Goal: Information Seeking & Learning: Check status

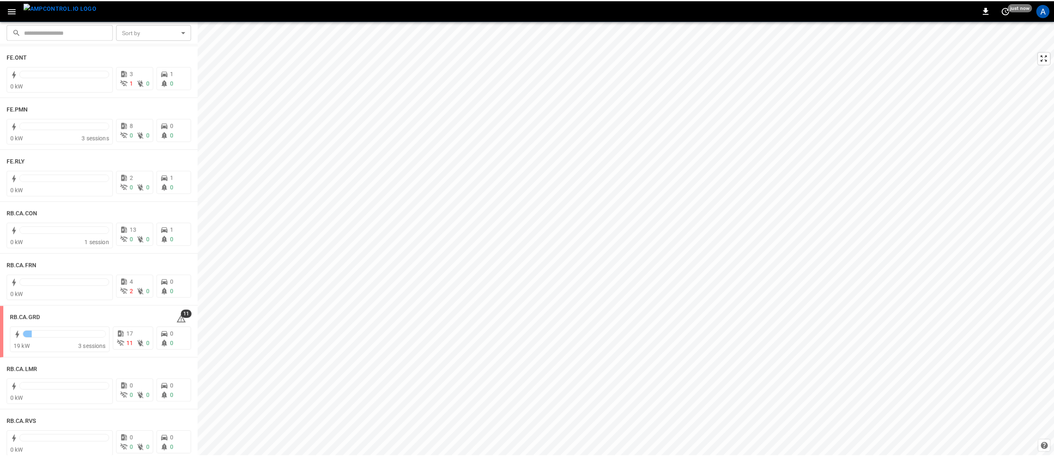
scroll to position [993, 0]
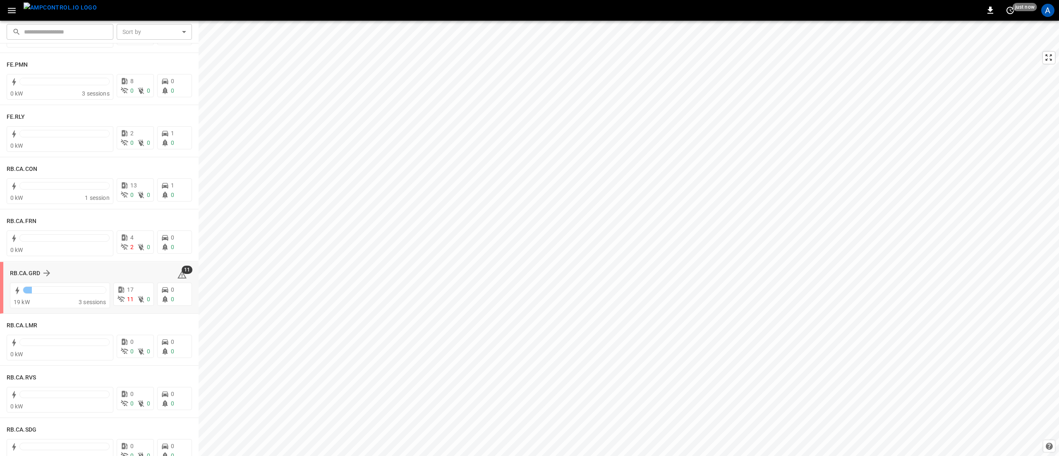
click at [7, 271] on div "RB.CA.GRD 11 19 kW 3 sessions 17 11 0 0 0" at bounding box center [99, 288] width 199 height 52
click at [20, 272] on h6 "RB.CA.GRD" at bounding box center [25, 273] width 30 height 9
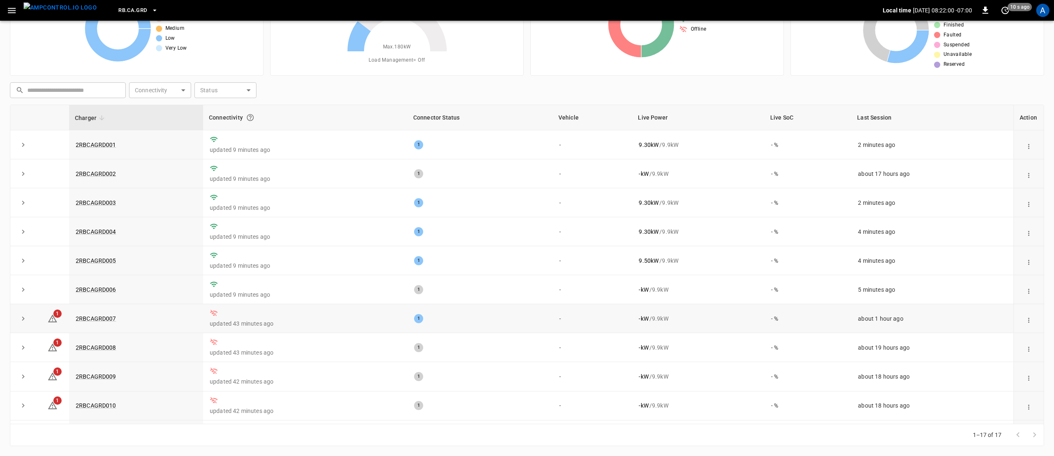
drag, startPoint x: 105, startPoint y: 317, endPoint x: 414, endPoint y: 328, distance: 309.6
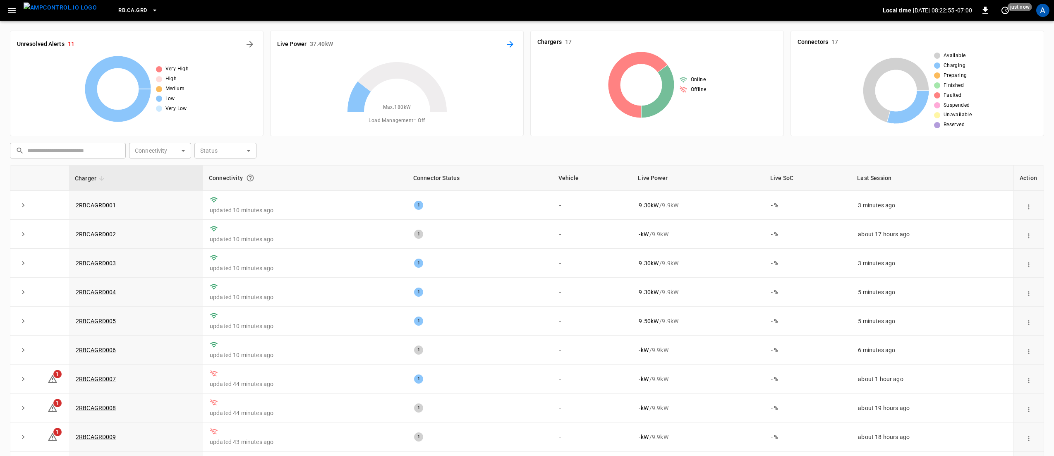
click at [513, 46] on icon "Energy Overview" at bounding box center [510, 44] width 10 height 10
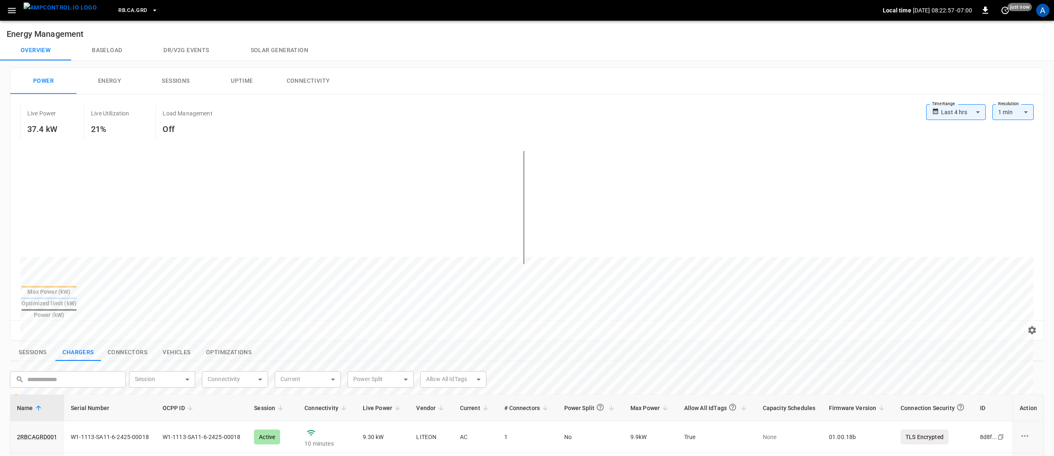
scroll to position [248, 0]
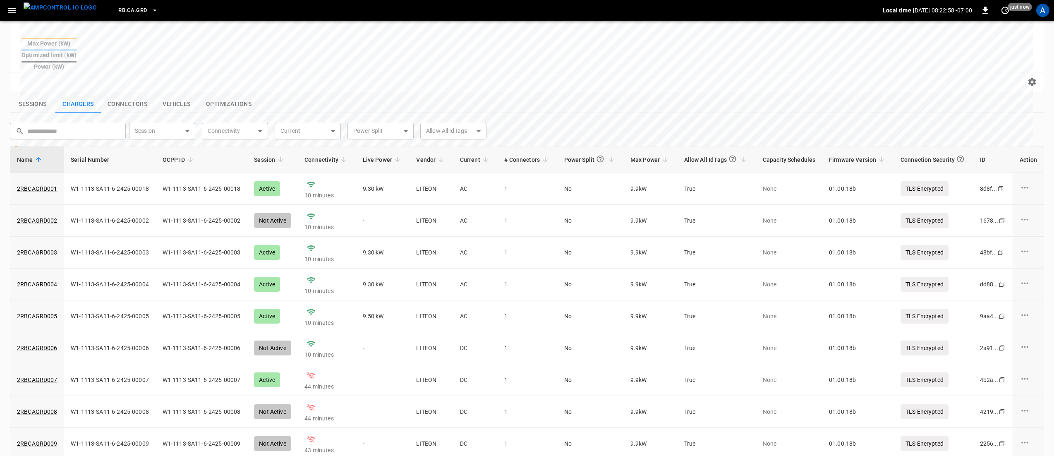
click at [270, 155] on span "Session" at bounding box center [270, 160] width 32 height 10
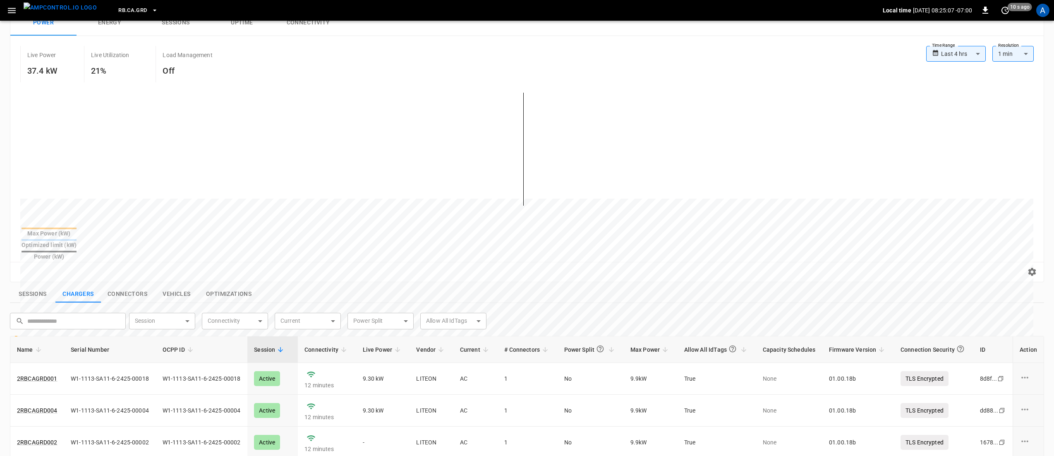
scroll to position [0, 0]
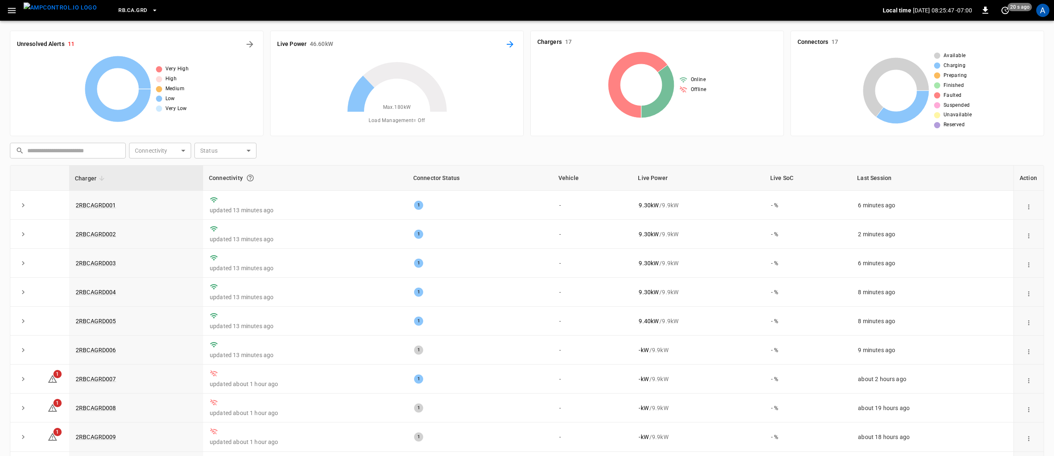
click at [510, 44] on icon "Energy Overview" at bounding box center [510, 44] width 10 height 10
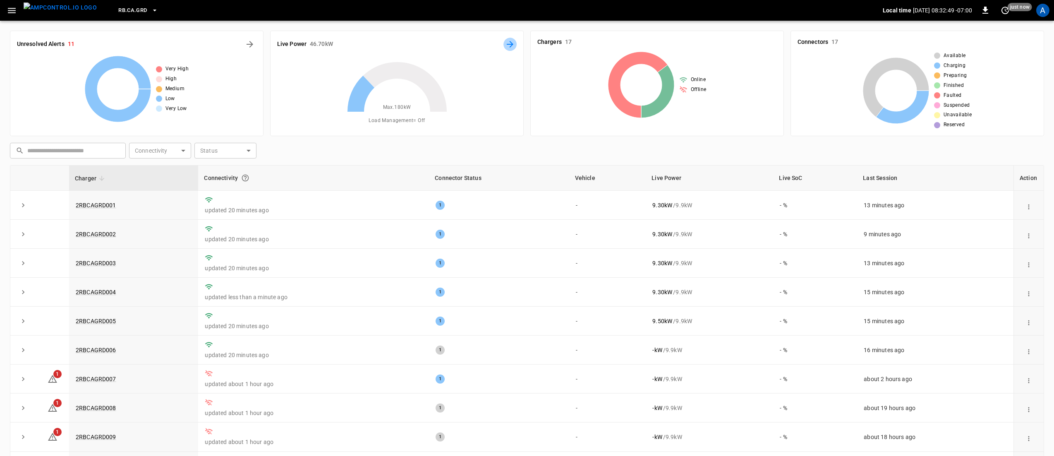
click at [508, 46] on icon "Energy Overview" at bounding box center [510, 44] width 10 height 10
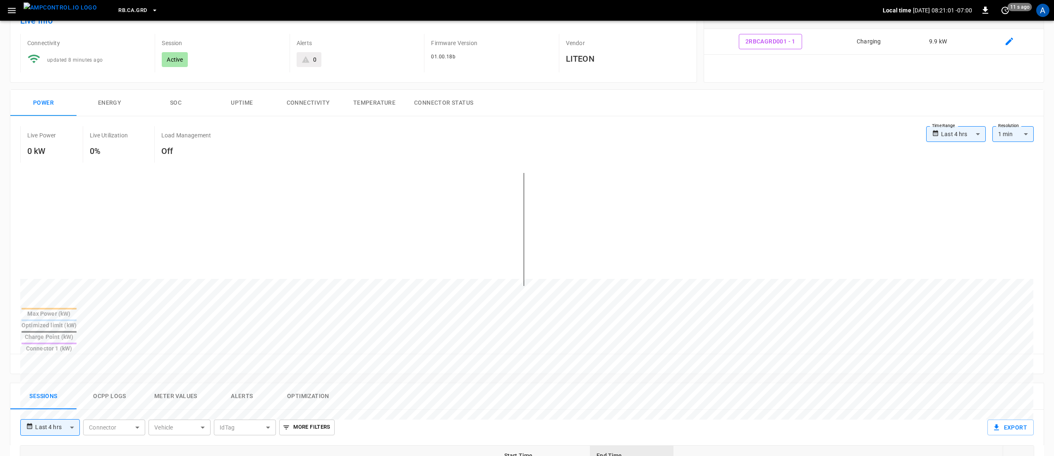
scroll to position [165, 0]
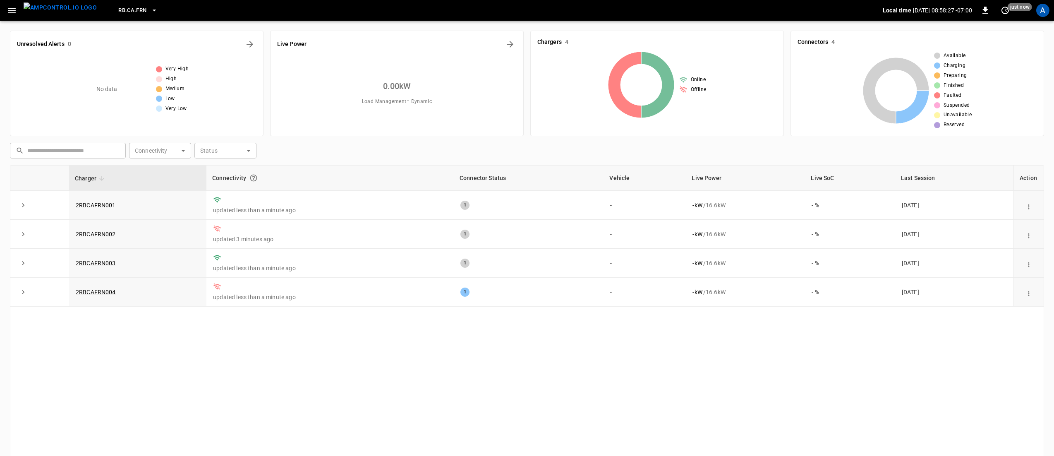
click at [118, 10] on span "RB.CA.FRN" at bounding box center [132, 11] width 28 height 10
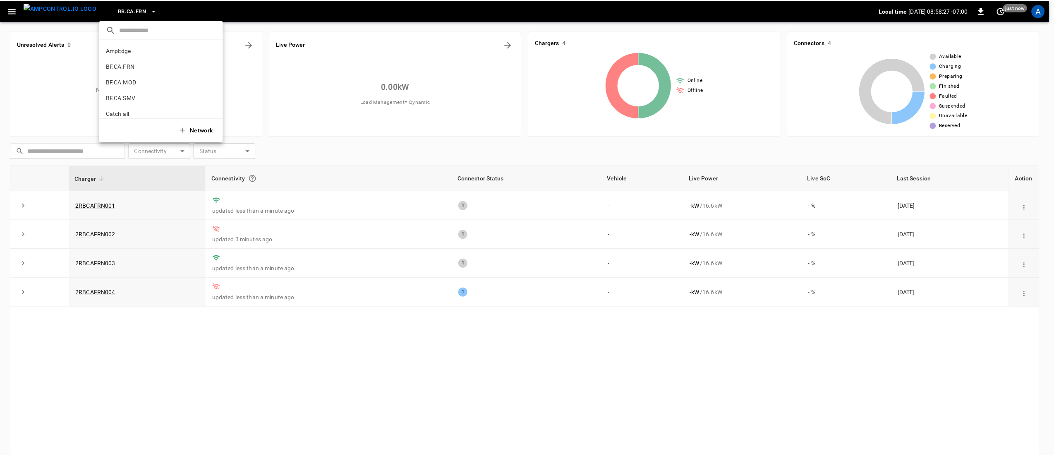
scroll to position [438, 0]
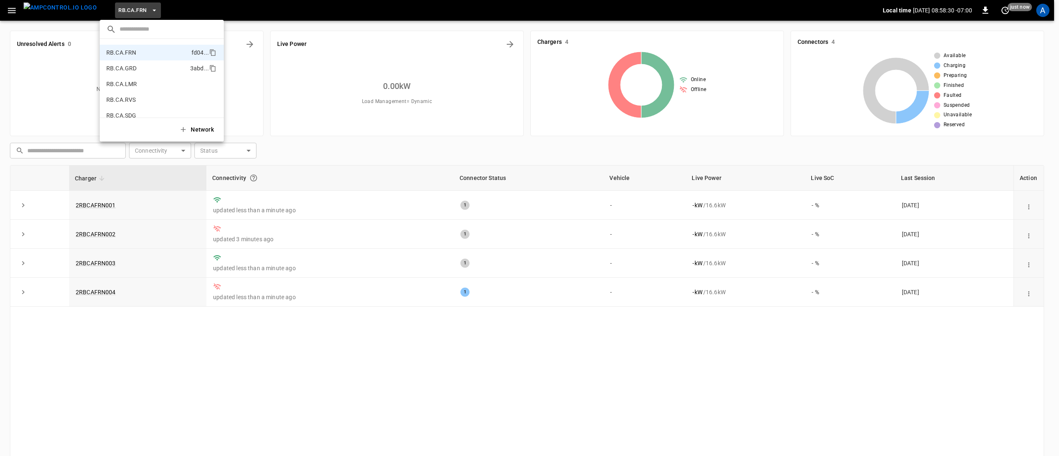
click at [151, 71] on li "RB.CA.GRD 3abd ..." at bounding box center [162, 68] width 124 height 16
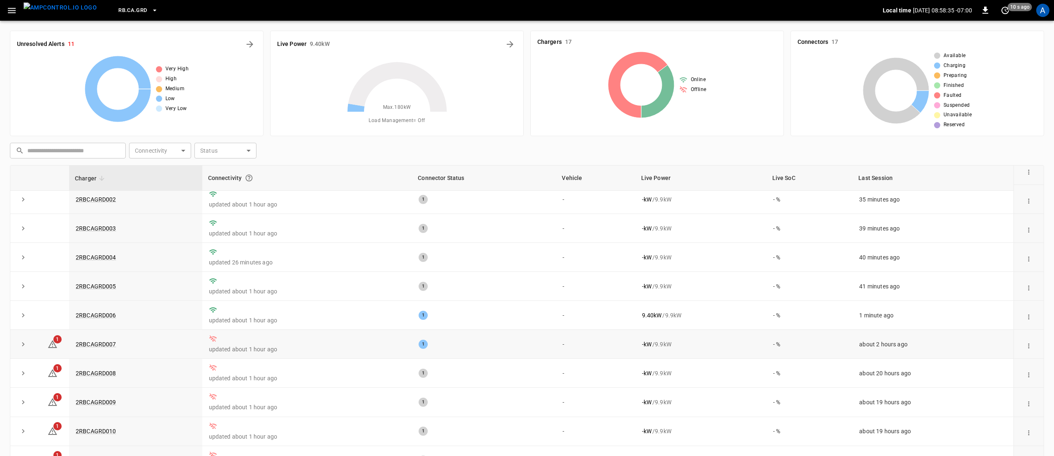
scroll to position [83, 0]
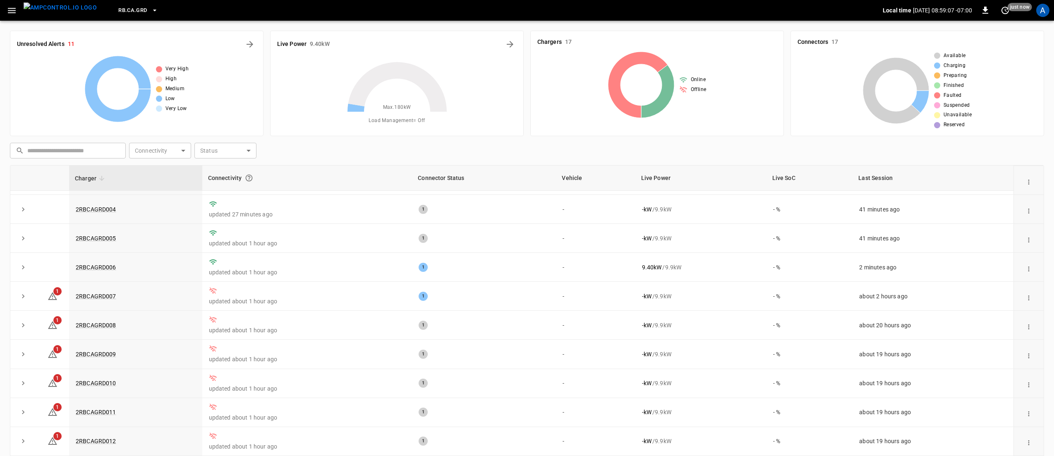
click at [542, 154] on div "​ ​ Connectivity ​ Connectivity Status ​ Status" at bounding box center [526, 148] width 1038 height 19
click at [511, 43] on icon "Energy Overview" at bounding box center [510, 44] width 7 height 7
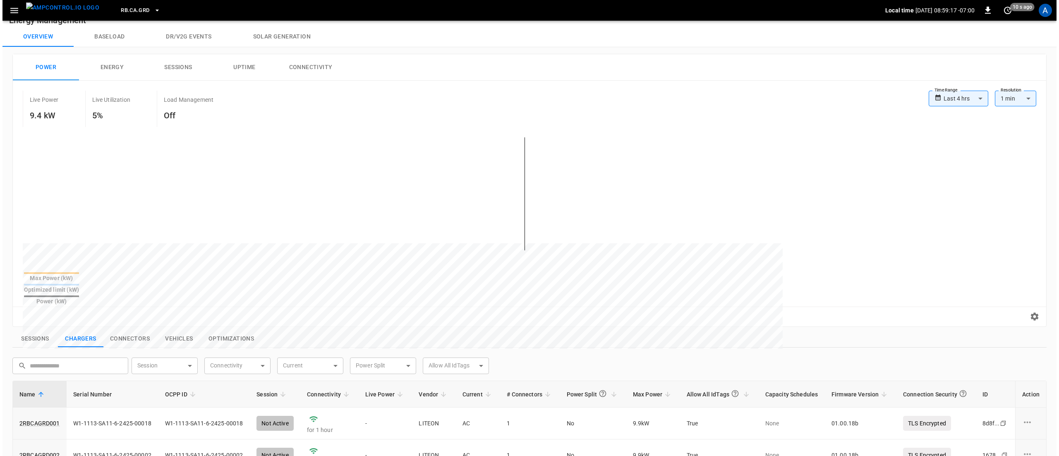
scroll to position [248, 0]
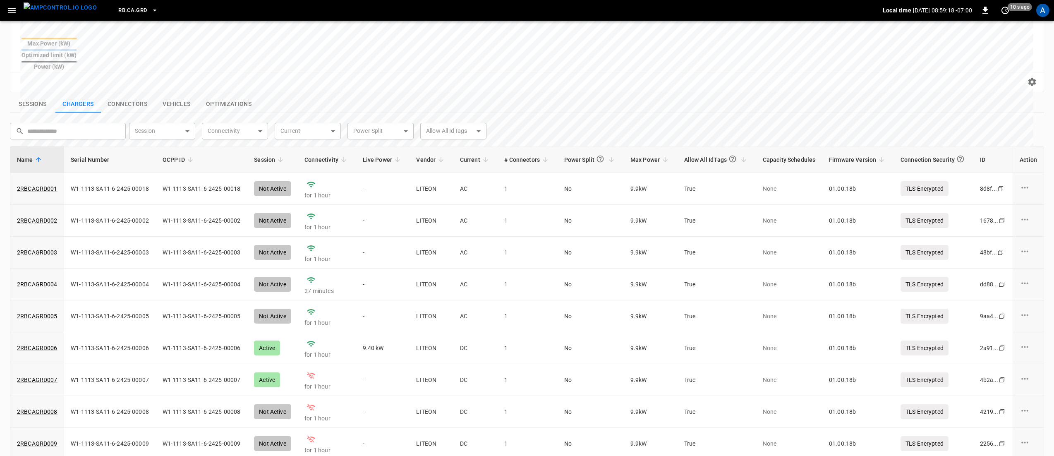
click at [273, 155] on span "Session" at bounding box center [270, 160] width 32 height 10
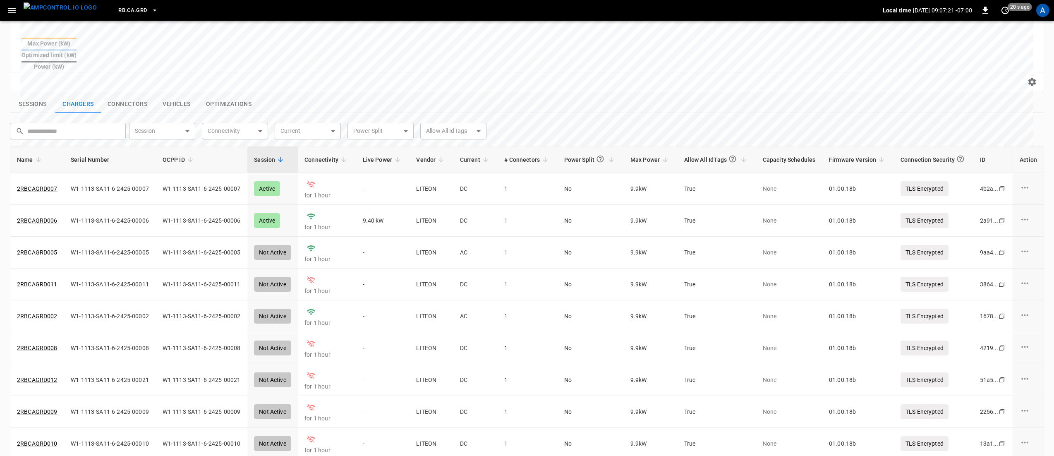
click at [9, 8] on icon "button" at bounding box center [12, 10] width 10 height 10
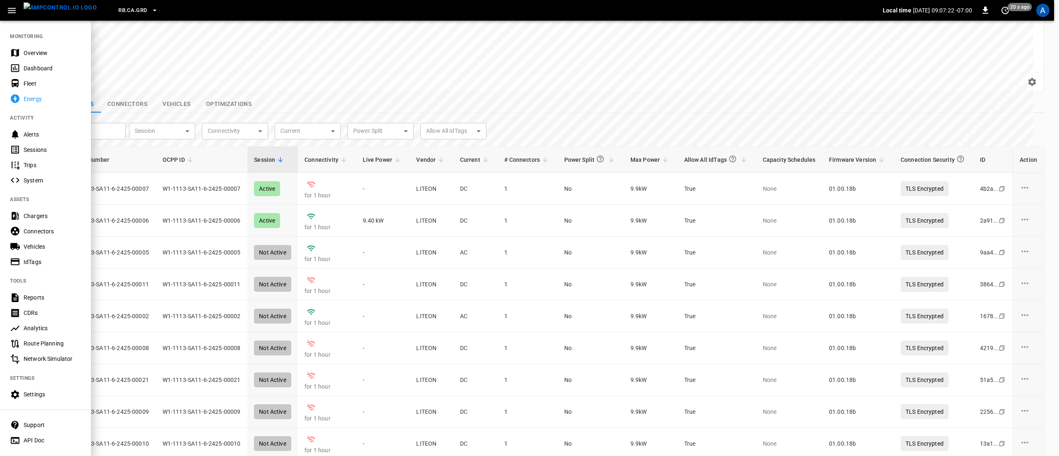
drag, startPoint x: 32, startPoint y: 69, endPoint x: 60, endPoint y: 86, distance: 32.5
click at [32, 69] on div "Dashboard" at bounding box center [53, 68] width 58 height 8
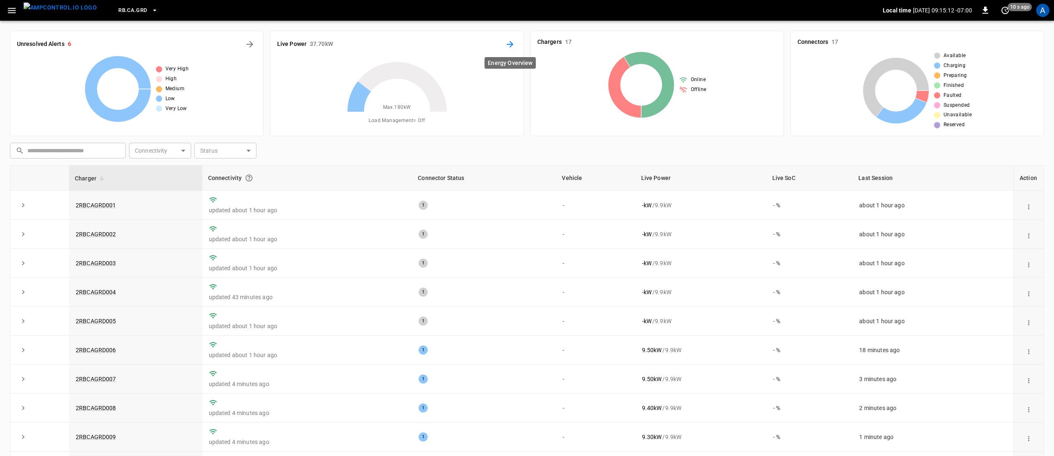
click at [514, 45] on icon "Energy Overview" at bounding box center [510, 44] width 10 height 10
click at [512, 44] on icon "Energy Overview" at bounding box center [510, 44] width 7 height 7
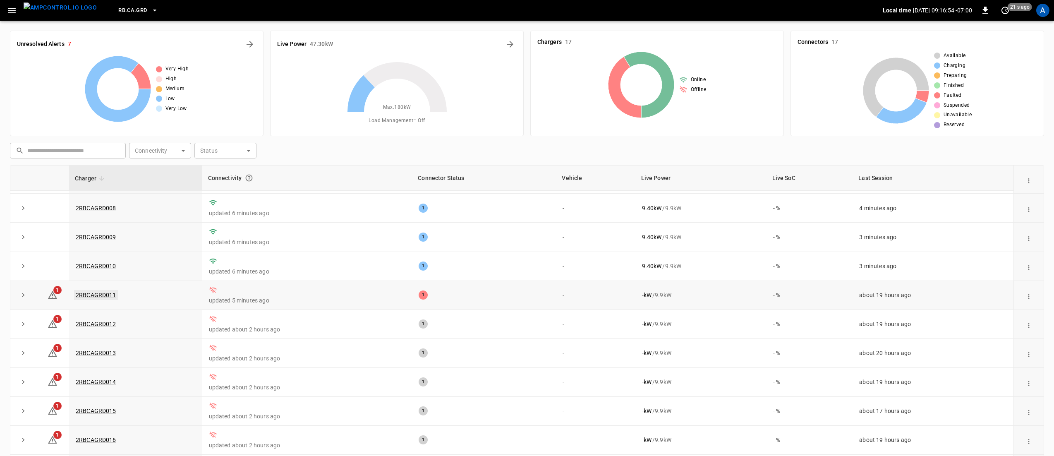
click at [110, 291] on link "2RBCAGRD011" at bounding box center [96, 295] width 44 height 10
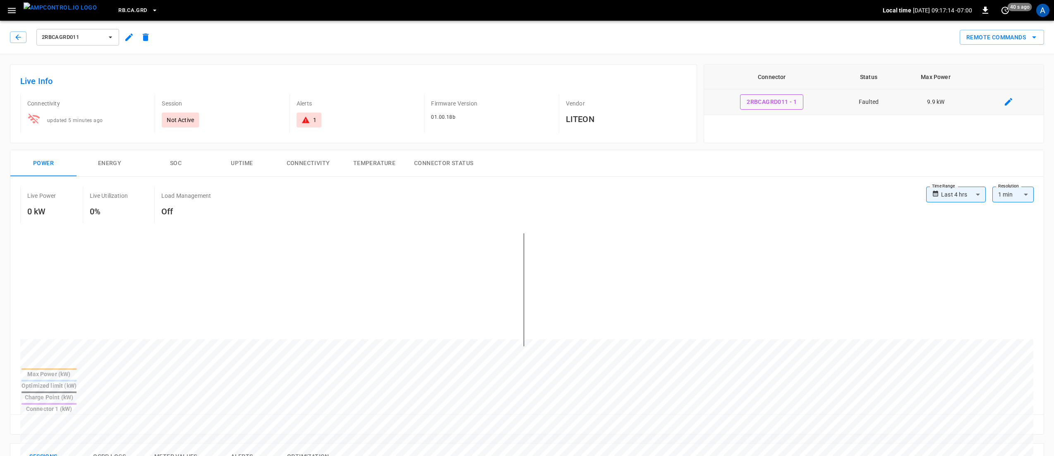
click at [886, 107] on td "Faulted" at bounding box center [868, 102] width 58 height 26
click at [848, 122] on div "Connector Status Max Power 2RBCAGRD011 - 1 Faulted 9.9 kW" at bounding box center [874, 103] width 340 height 79
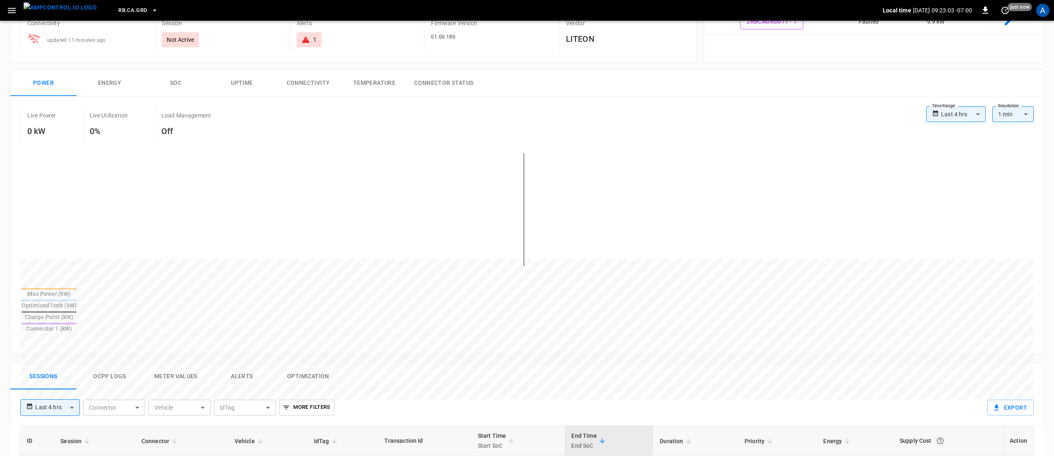
scroll to position [165, 0]
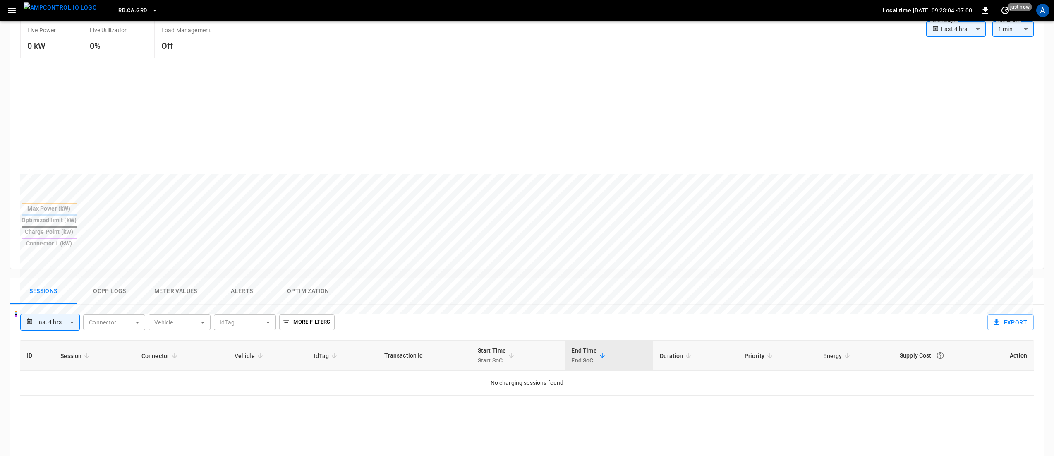
click at [251, 278] on button "Alerts" at bounding box center [242, 291] width 66 height 26
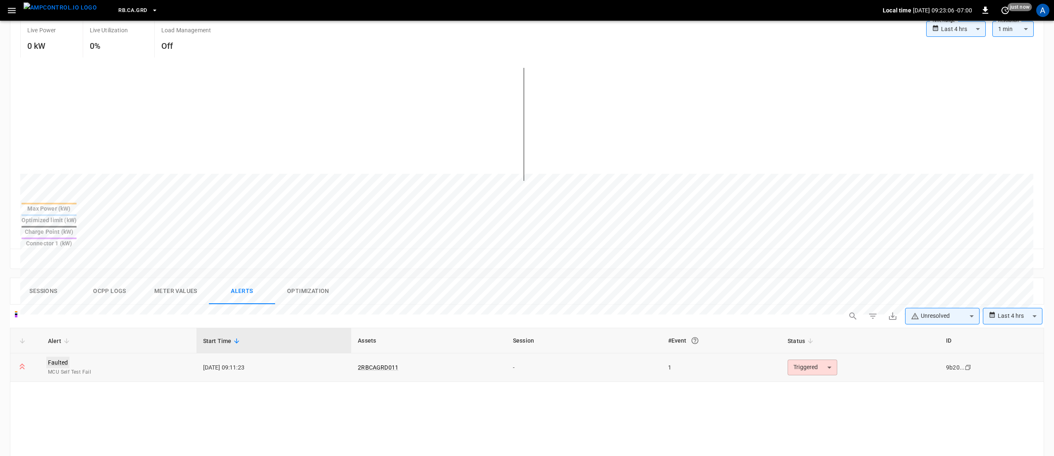
click at [55, 357] on link "Faulted" at bounding box center [57, 363] width 23 height 12
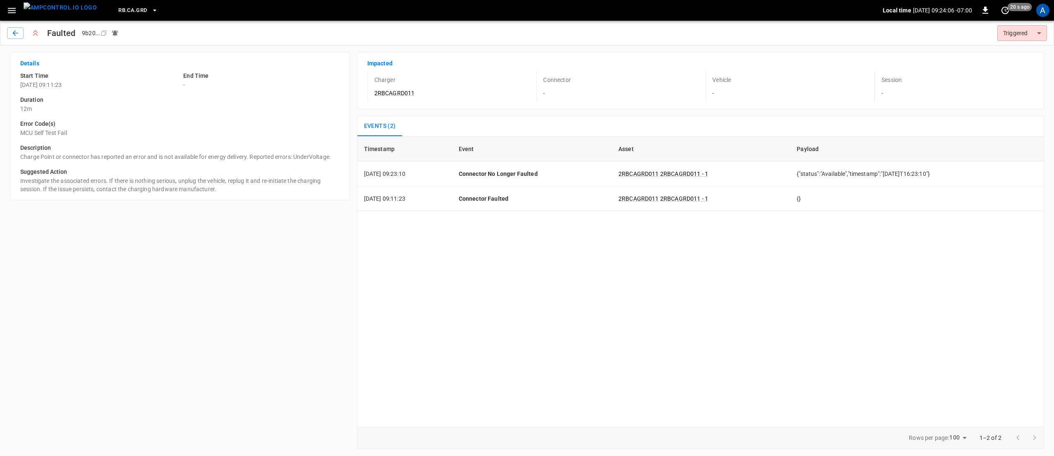
type input "********"
click at [396, 95] on link "2RBCAGRD011" at bounding box center [395, 93] width 44 height 10
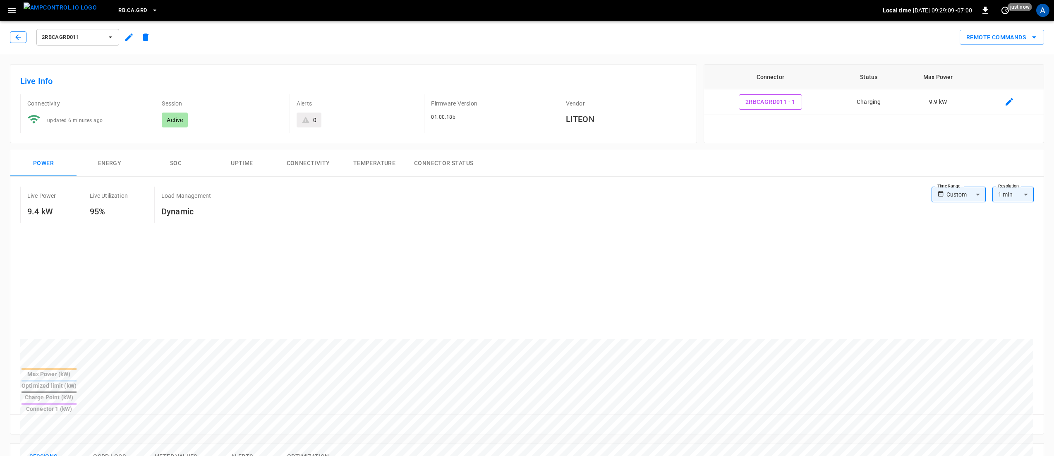
click at [20, 37] on icon "button" at bounding box center [17, 36] width 5 height 5
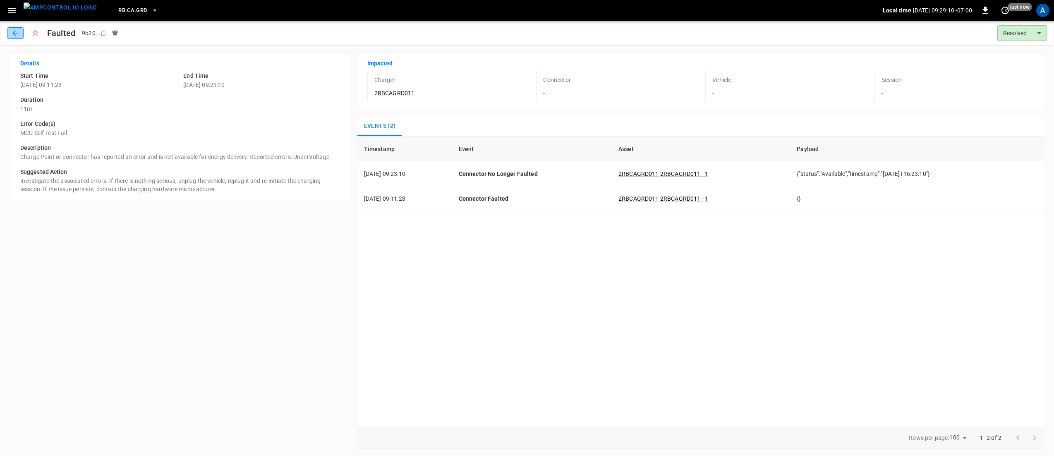
click at [16, 34] on icon "button" at bounding box center [15, 33] width 8 height 8
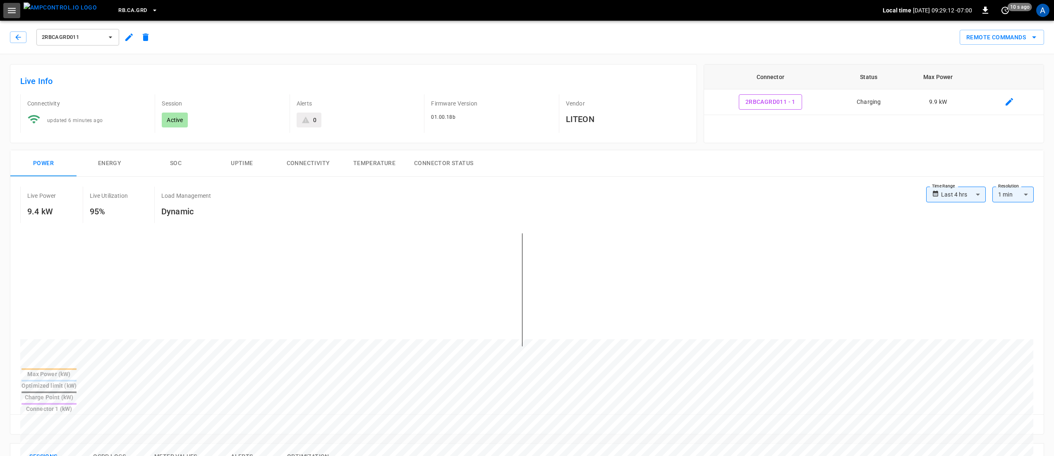
click at [12, 12] on icon "button" at bounding box center [12, 10] width 10 height 10
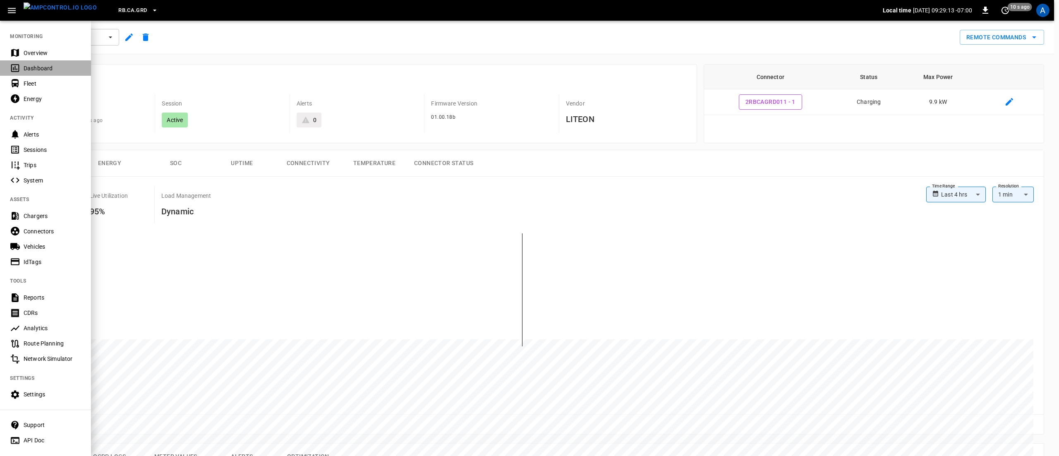
click at [30, 66] on div "Dashboard" at bounding box center [53, 68] width 58 height 8
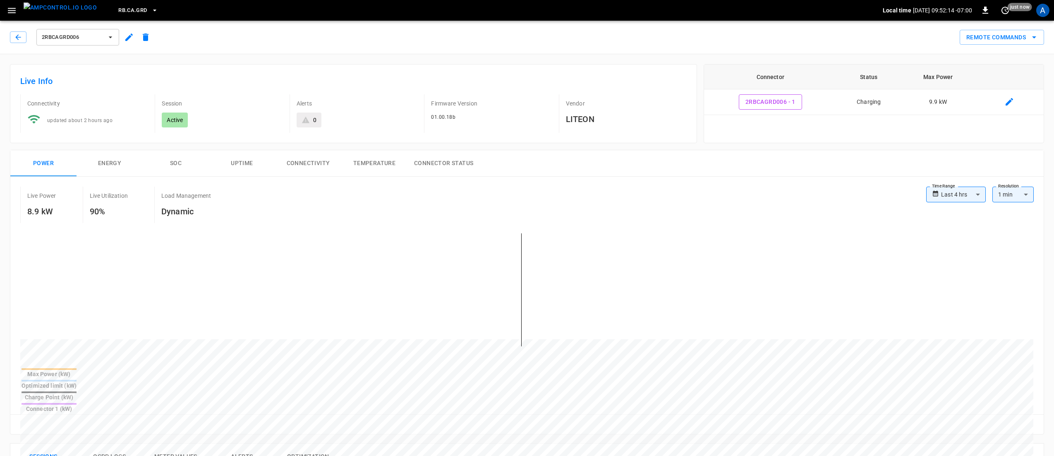
scroll to position [83, 0]
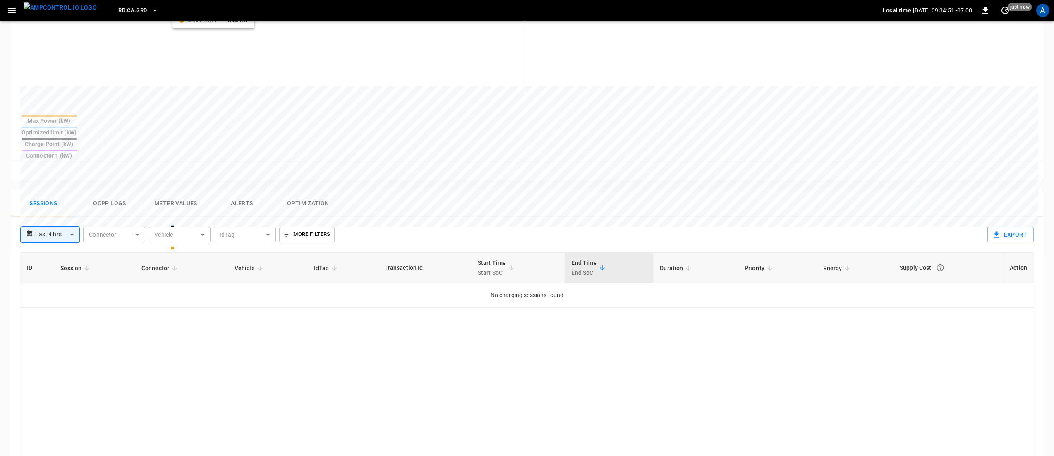
scroll to position [374, 0]
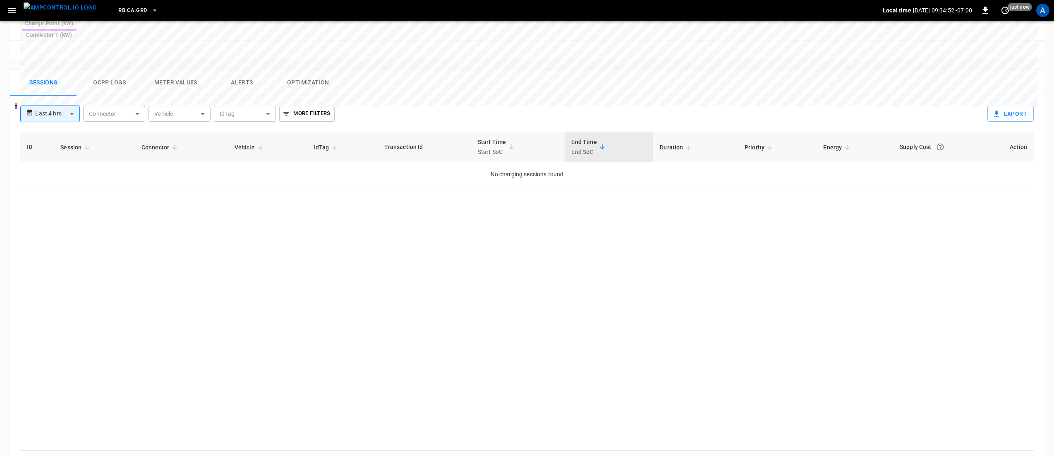
click at [57, 86] on body "**********" at bounding box center [527, 54] width 1054 height 857
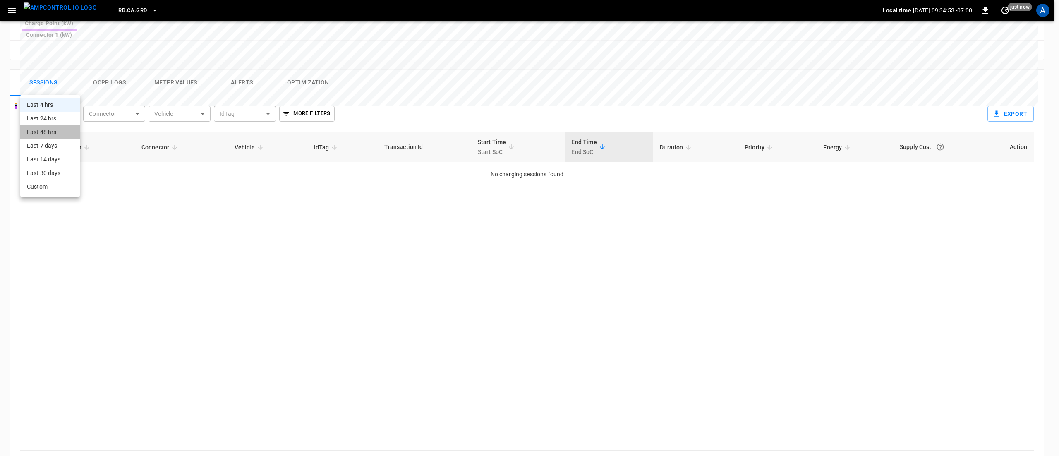
click at [60, 129] on li "Last 48 hrs" at bounding box center [50, 132] width 60 height 14
type input "**********"
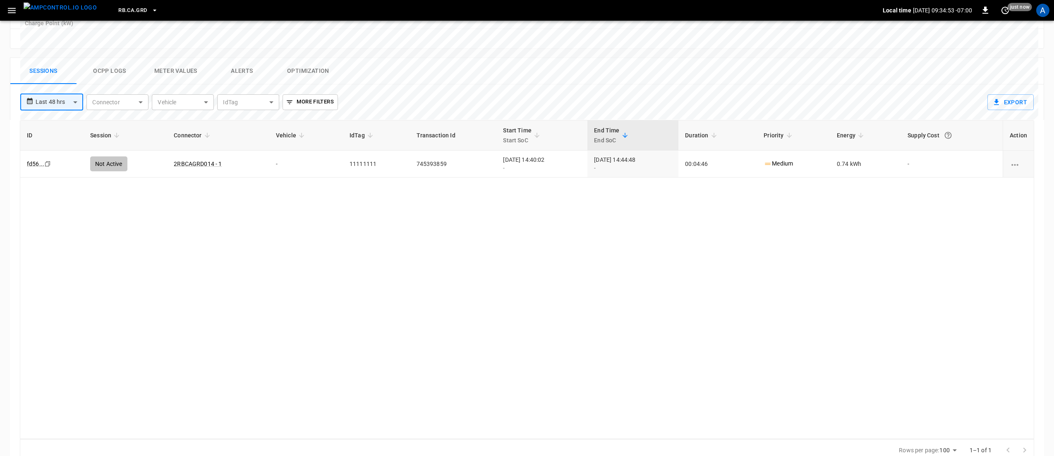
click at [660, 254] on div "ID Session Connector Vehicle IdTag Transaction Id Start Time Start SoC End Time…" at bounding box center [527, 279] width 1014 height 319
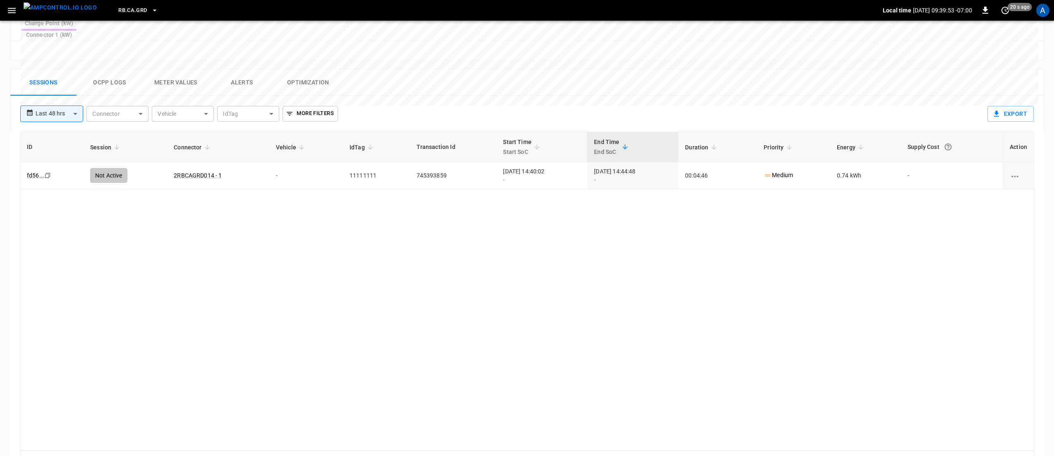
scroll to position [0, 0]
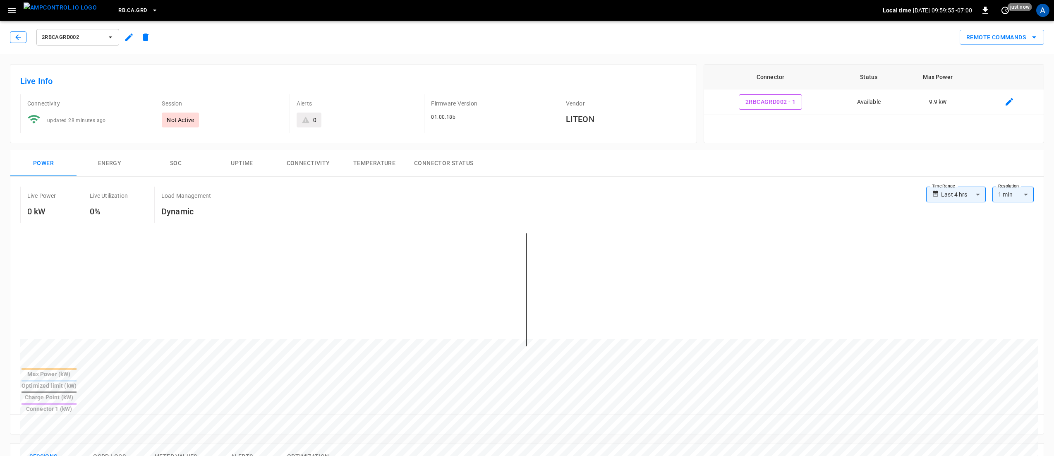
click at [19, 31] on div "2RBCAGRD002" at bounding box center [82, 37] width 144 height 20
click at [12, 20] on div "RB.CA.GRD Local time 2025-08-20 09:59:56 -07:00 0 just now A" at bounding box center [527, 10] width 1054 height 21
click at [11, 17] on button "button" at bounding box center [11, 10] width 17 height 15
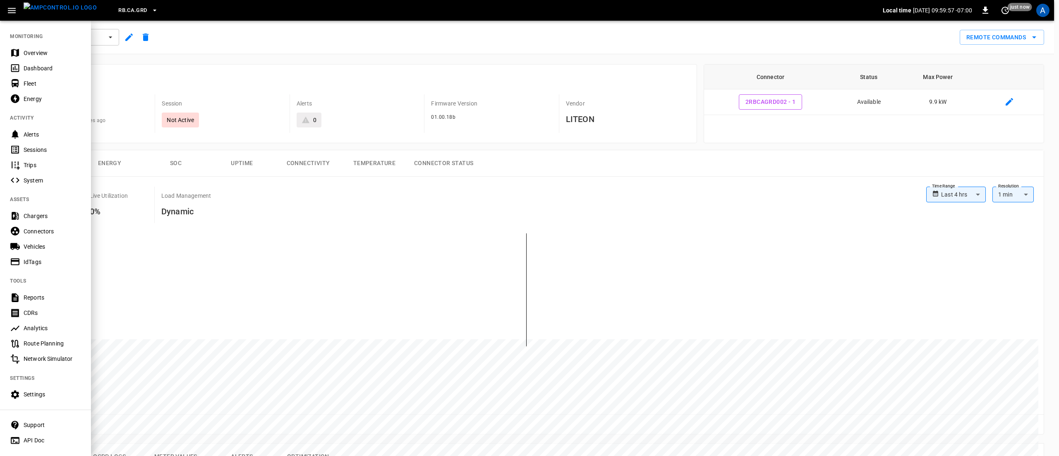
drag, startPoint x: 29, startPoint y: 64, endPoint x: 183, endPoint y: 147, distance: 174.9
click at [29, 64] on div "Dashboard" at bounding box center [53, 68] width 58 height 8
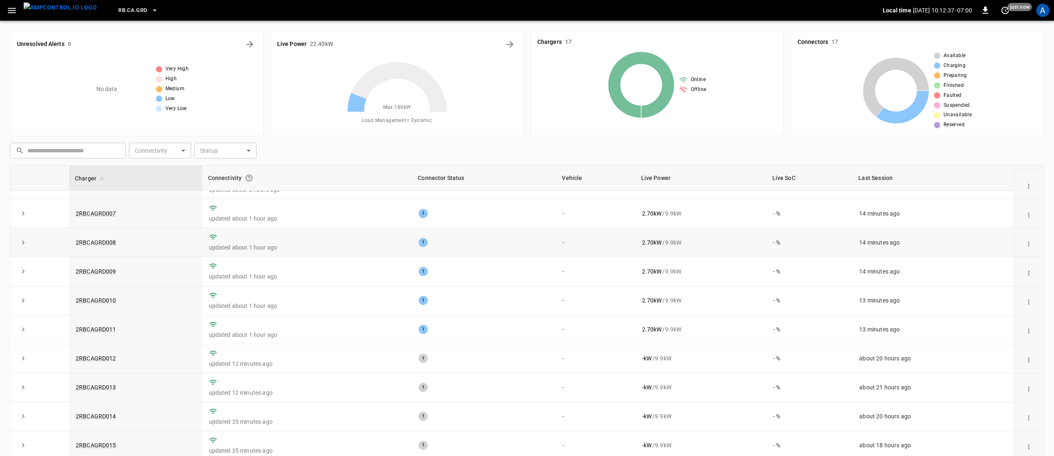
scroll to position [83, 0]
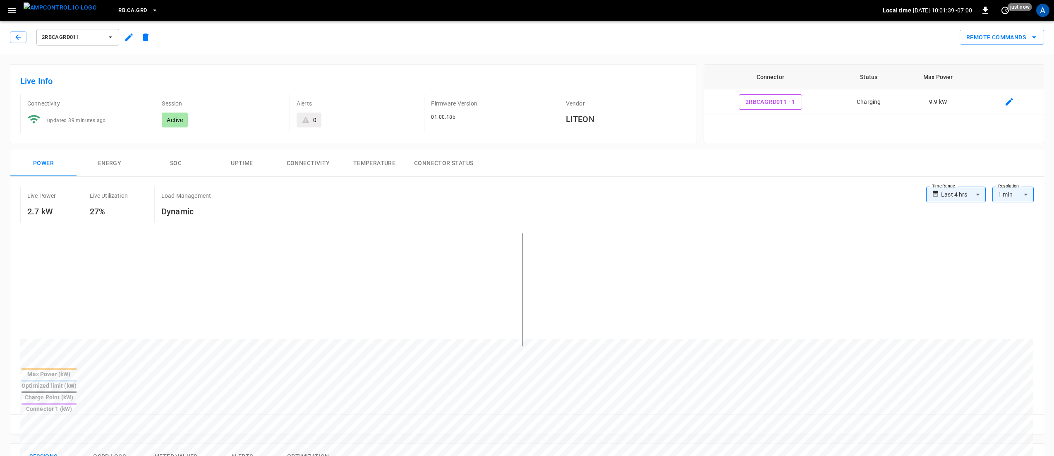
click at [77, 228] on div "Max Power (kW)" at bounding box center [49, 374] width 55 height 8
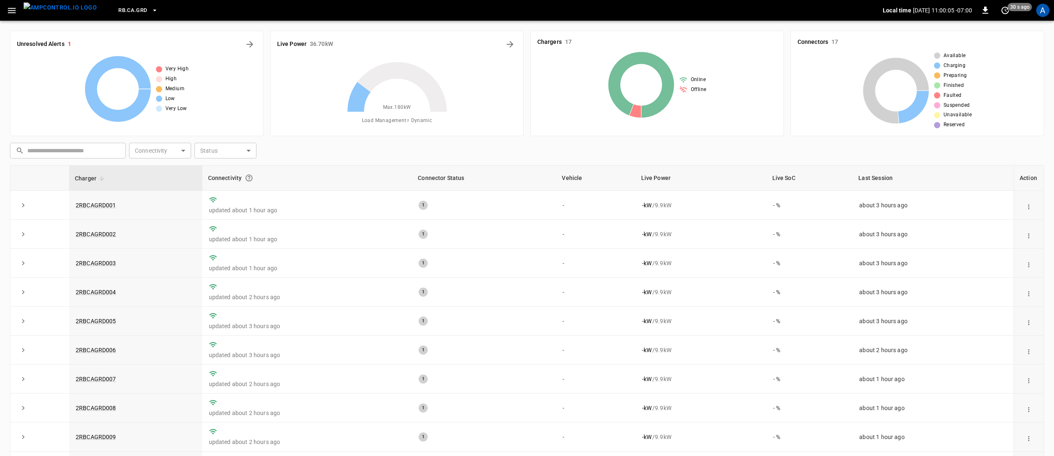
scroll to position [83, 0]
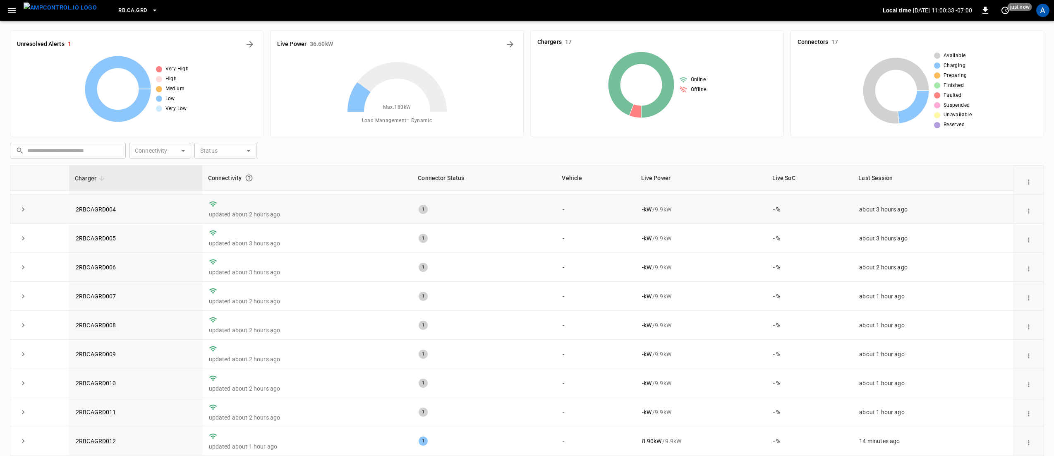
drag, startPoint x: 710, startPoint y: 156, endPoint x: 758, endPoint y: 204, distance: 68.5
click at [710, 156] on div "​ ​ Connectivity ​ Connectivity Status ​ Status" at bounding box center [526, 148] width 1038 height 19
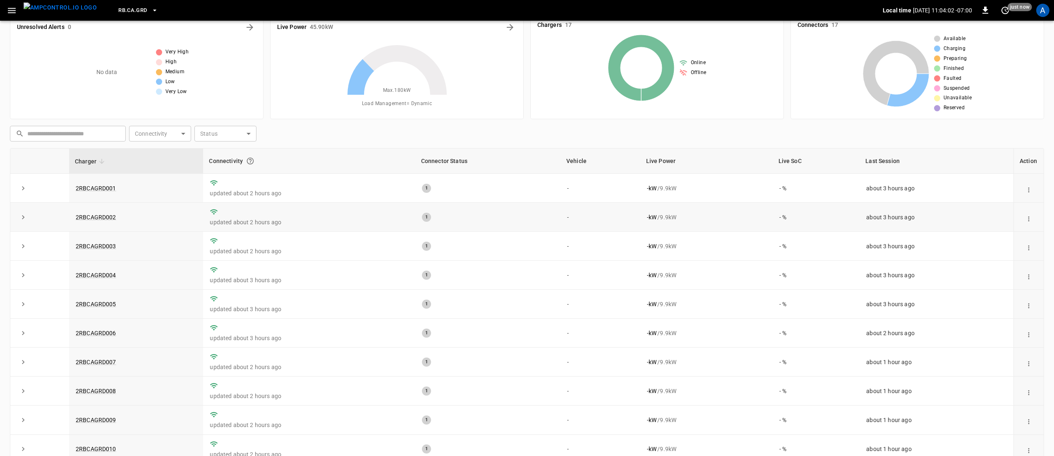
scroll to position [0, 0]
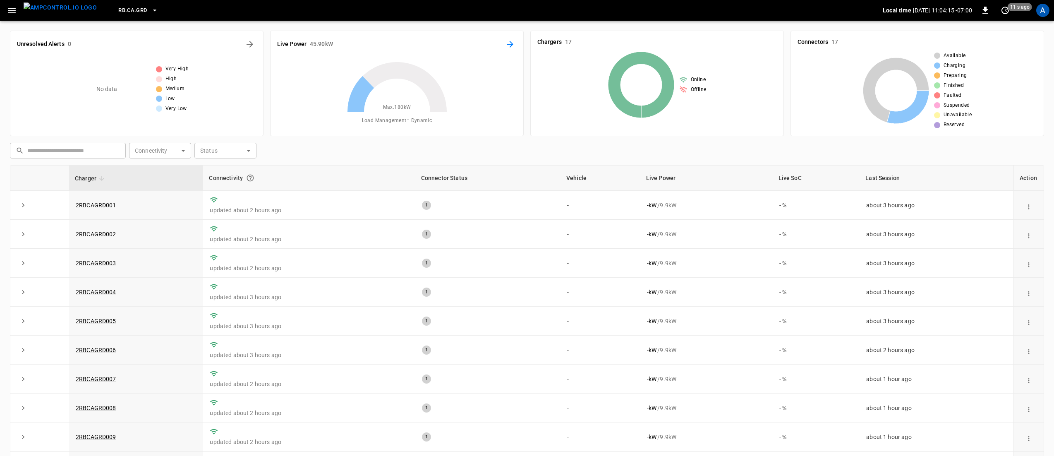
click at [512, 44] on icon "Energy Overview" at bounding box center [510, 44] width 7 height 7
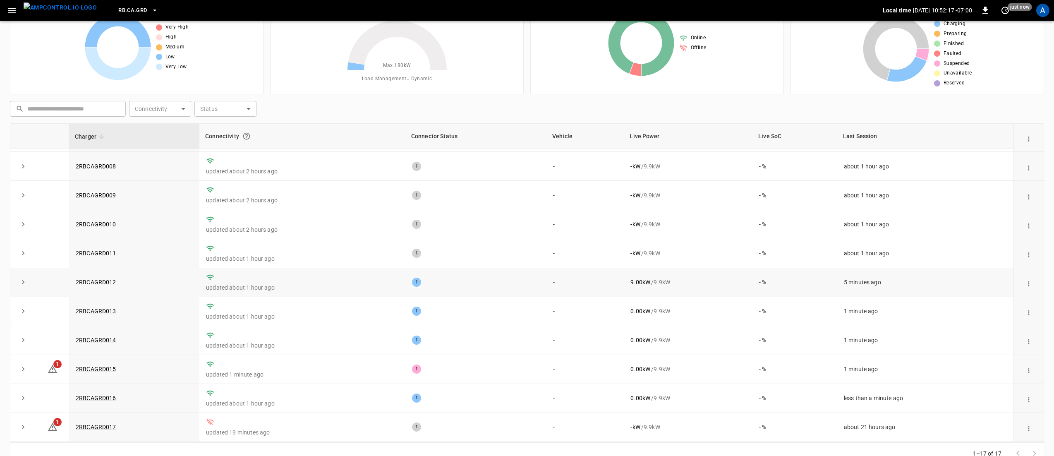
scroll to position [60, 0]
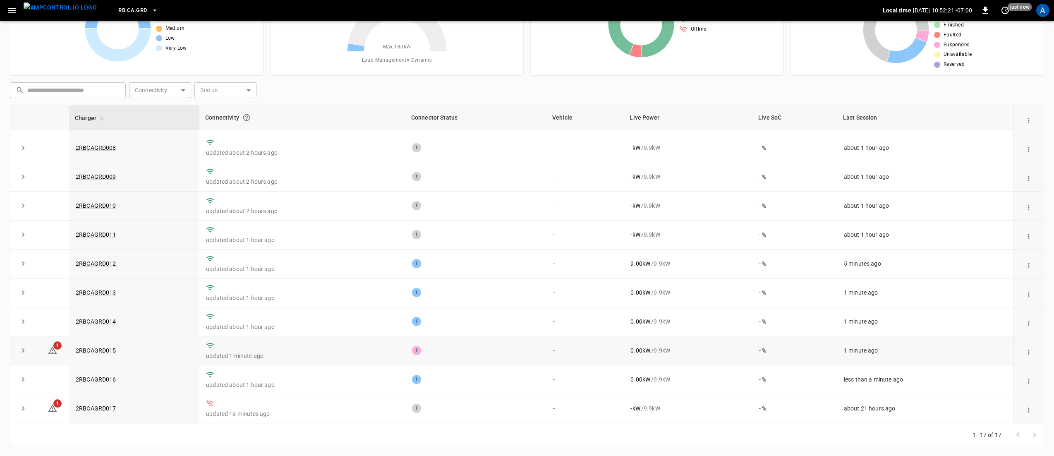
drag, startPoint x: 405, startPoint y: 352, endPoint x: 419, endPoint y: 352, distance: 14.1
click at [419, 352] on div "1" at bounding box center [476, 350] width 128 height 9
click at [435, 355] on td "1" at bounding box center [475, 350] width 141 height 29
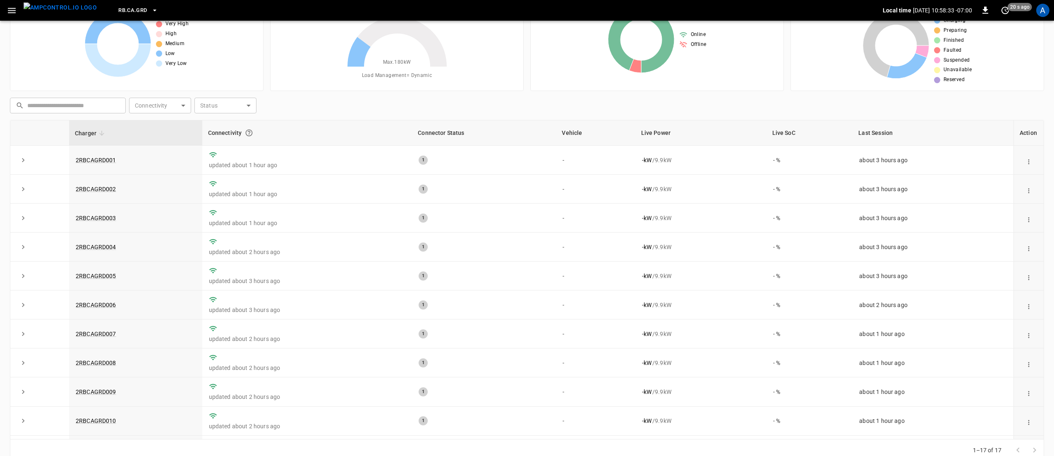
scroll to position [0, 0]
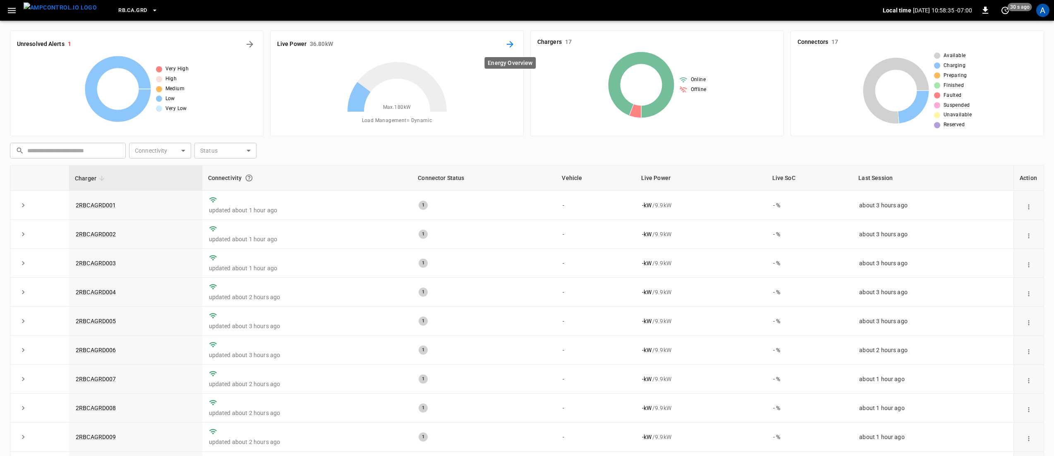
click at [512, 42] on icon "Energy Overview" at bounding box center [510, 44] width 10 height 10
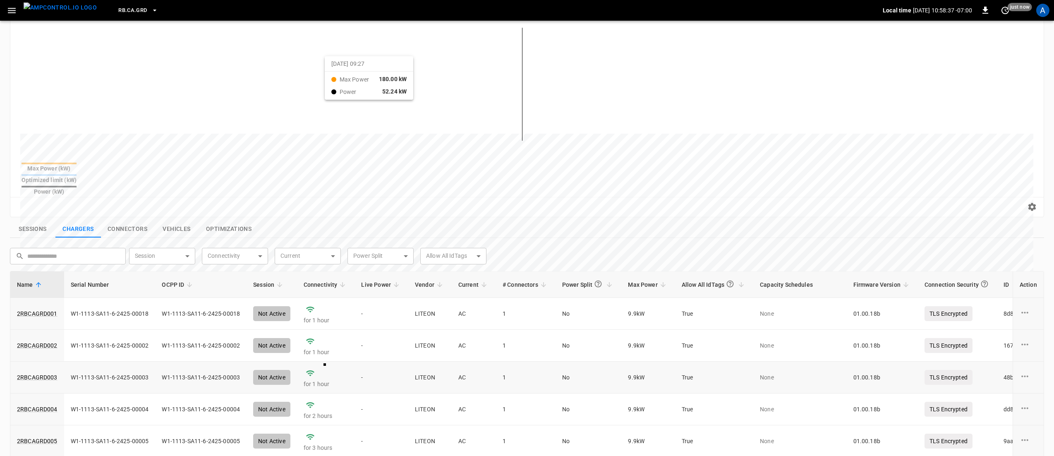
scroll to position [271, 0]
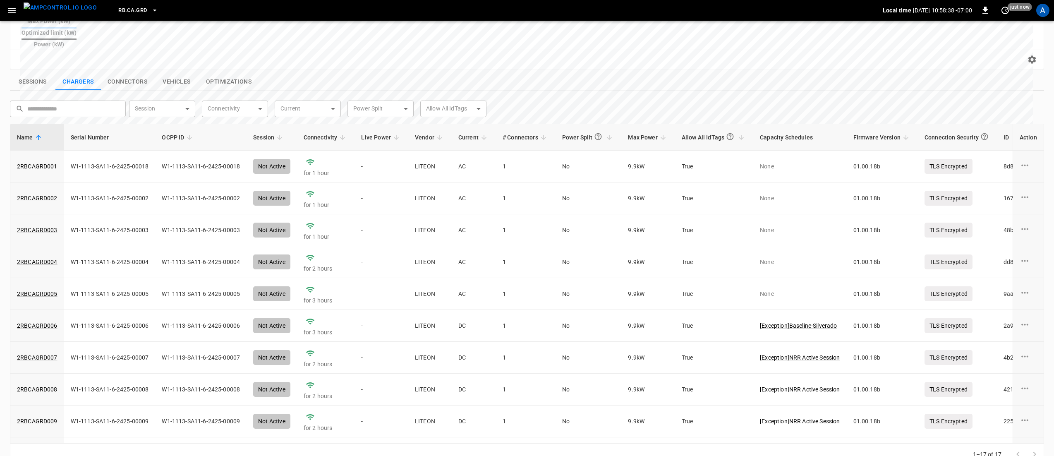
click at [258, 124] on th "Session" at bounding box center [272, 137] width 50 height 26
click at [262, 132] on span "Session" at bounding box center [269, 137] width 32 height 10
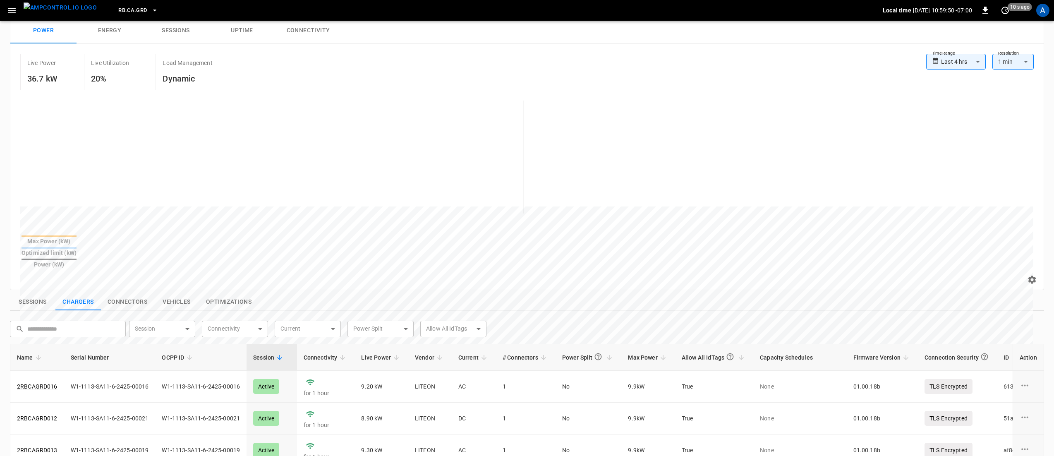
scroll to position [0, 0]
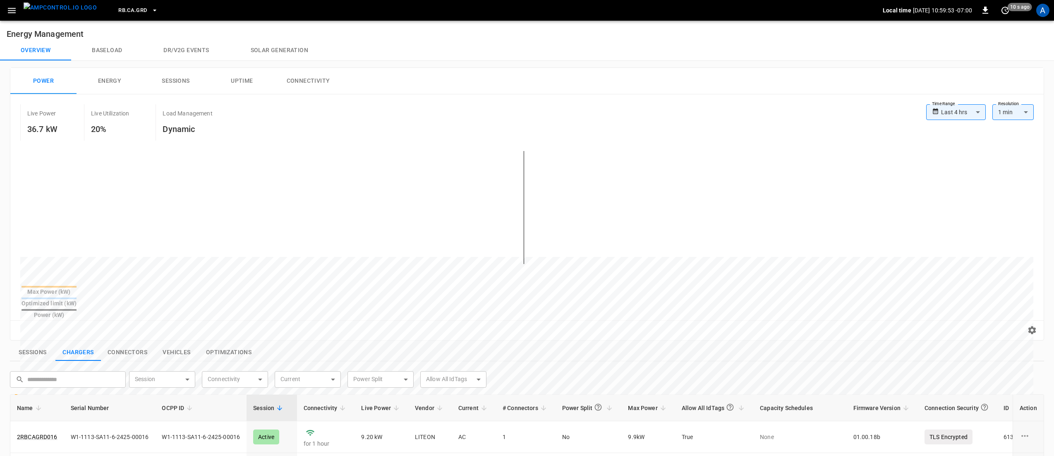
click at [17, 12] on button "button" at bounding box center [11, 10] width 17 height 15
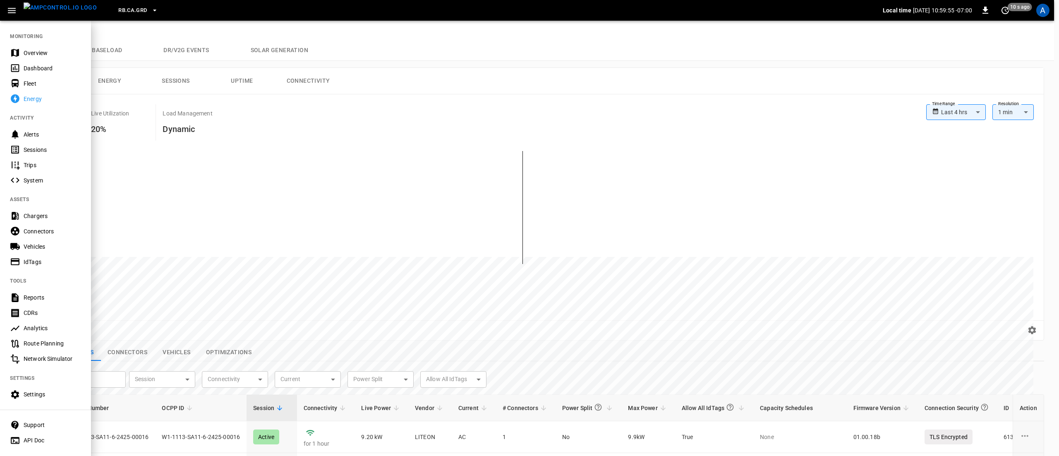
drag, startPoint x: 46, startPoint y: 63, endPoint x: 222, endPoint y: 152, distance: 196.9
click at [46, 63] on div "Dashboard" at bounding box center [45, 67] width 91 height 15
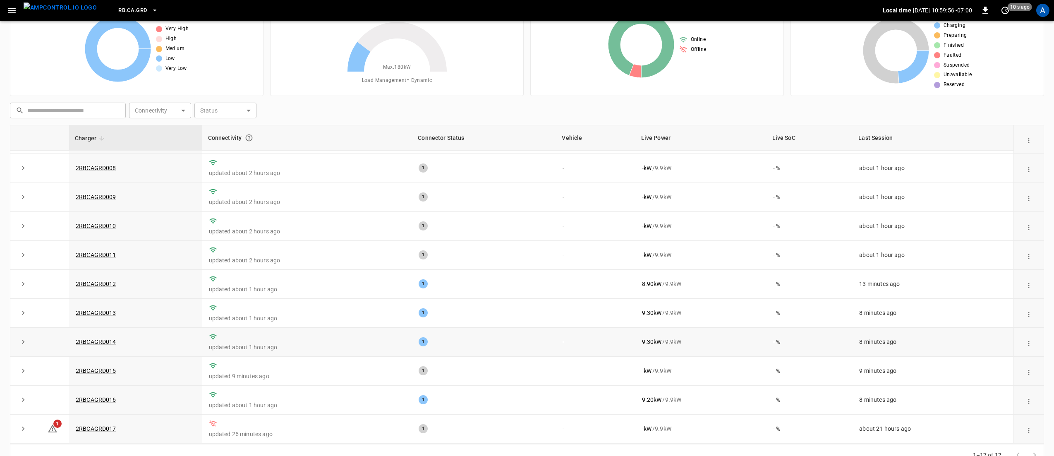
scroll to position [60, 0]
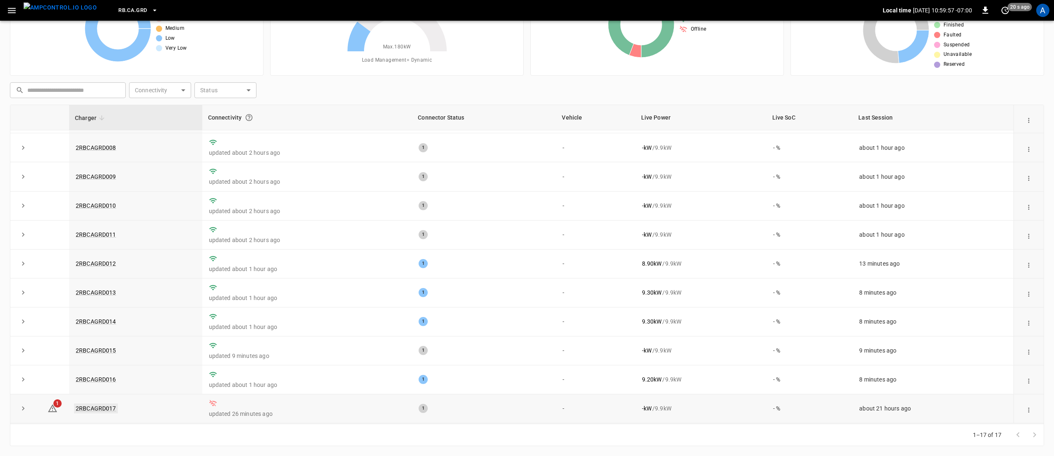
click at [104, 409] on link "2RBCAGRD017" at bounding box center [96, 408] width 44 height 10
